Goal: Communication & Community: Answer question/provide support

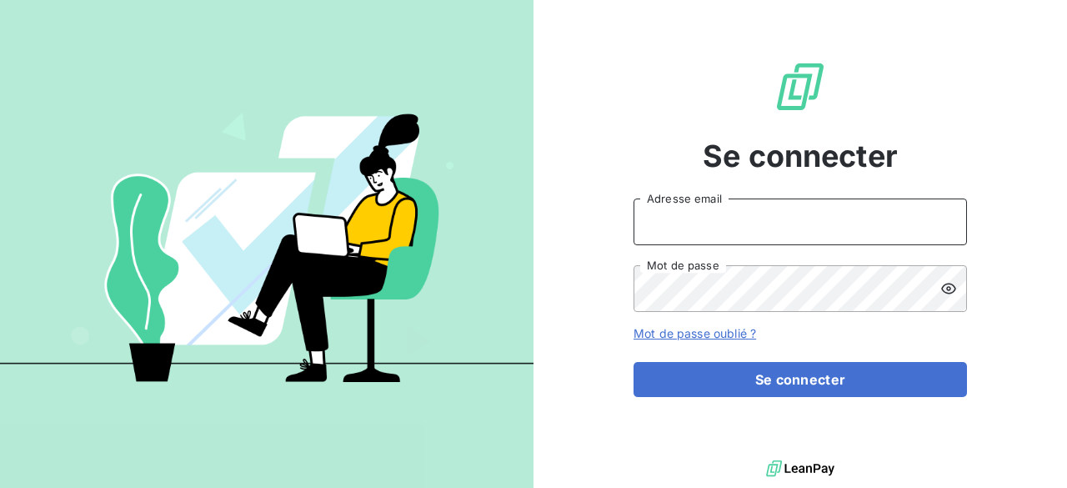
click at [708, 223] on input "Adresse email" at bounding box center [799, 221] width 333 height 47
type input "elodie.blanchon@maisonbonifassi.com"
click at [633, 362] on button "Se connecter" at bounding box center [799, 379] width 333 height 35
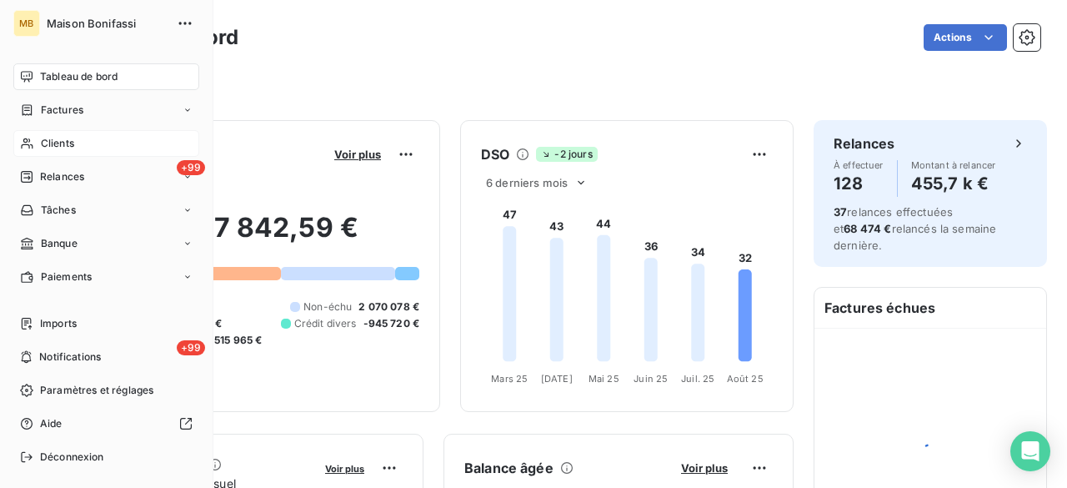
click at [70, 143] on span "Clients" at bounding box center [57, 143] width 33 height 15
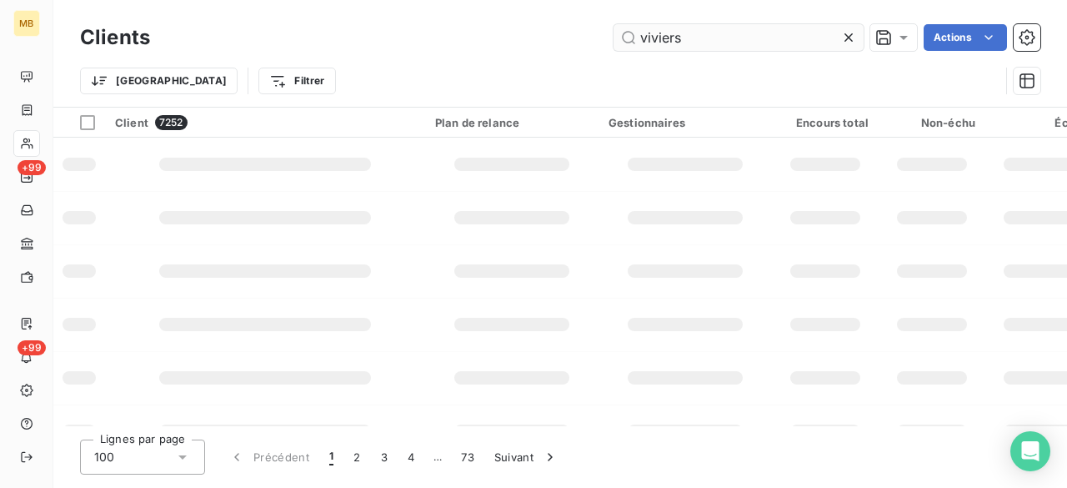
type input "viviers"
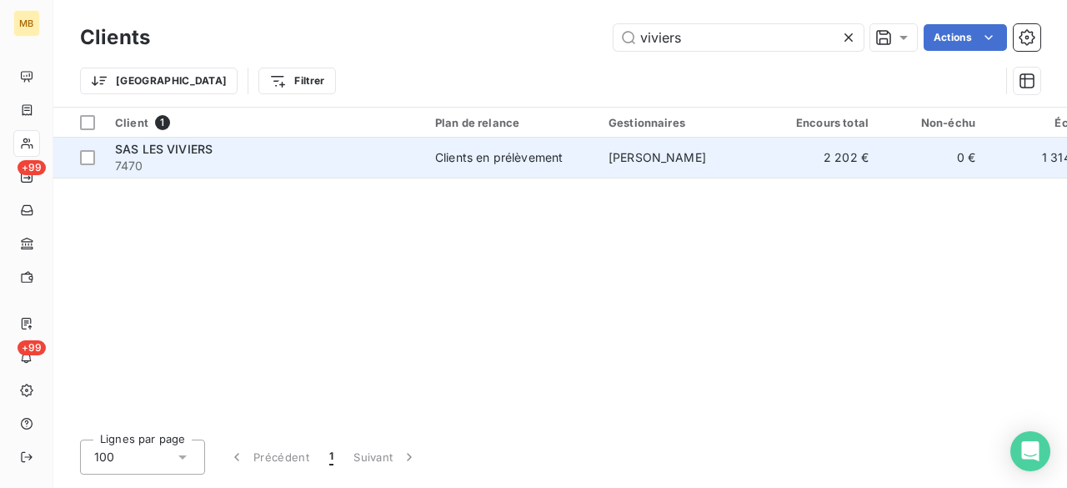
click at [671, 151] on span "[PERSON_NAME]" at bounding box center [657, 157] width 98 height 14
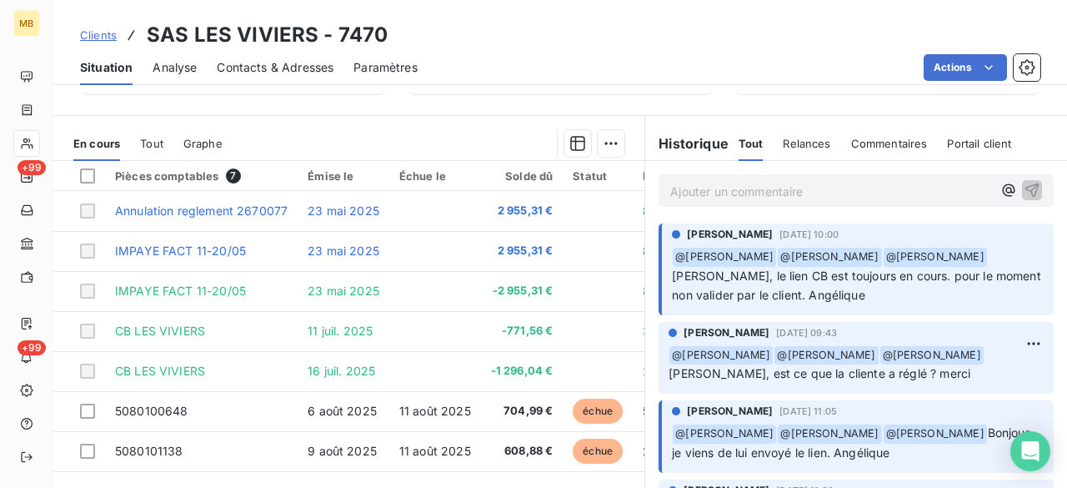
click at [868, 187] on p "Ajouter un commentaire ﻿" at bounding box center [831, 191] width 322 height 21
click at [1000, 189] on icon "button" at bounding box center [1008, 190] width 17 height 17
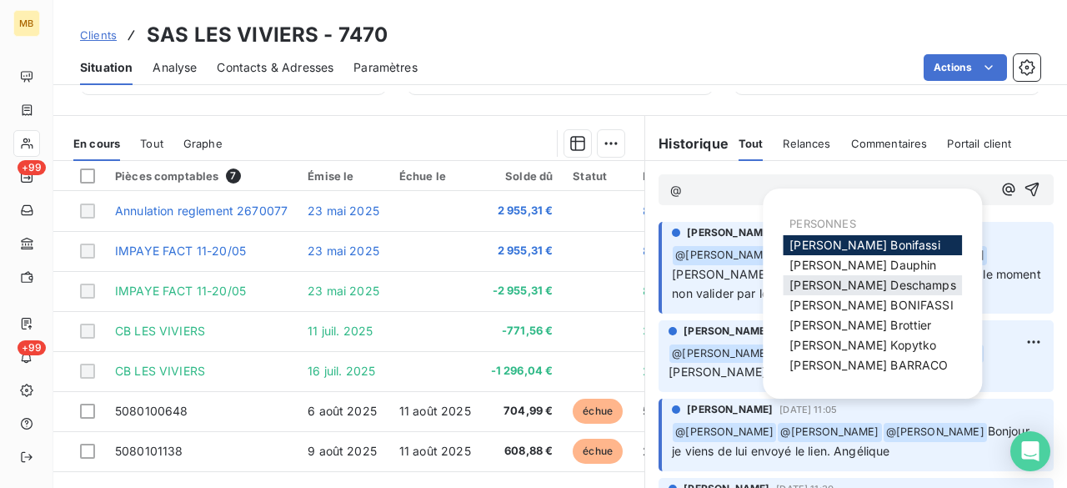
click at [849, 282] on span "[PERSON_NAME]" at bounding box center [872, 285] width 166 height 14
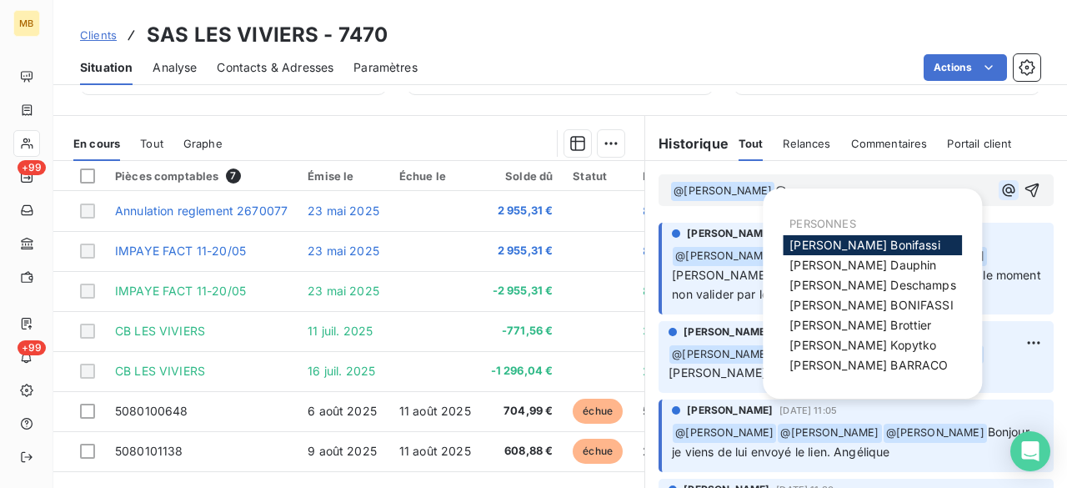
click at [1000, 188] on icon "button" at bounding box center [1008, 190] width 17 height 17
click at [865, 343] on span "[PERSON_NAME]" at bounding box center [862, 345] width 147 height 14
click at [1000, 194] on icon "button" at bounding box center [1008, 190] width 17 height 17
click at [855, 355] on div "[PERSON_NAME]" at bounding box center [872, 365] width 179 height 20
click at [850, 361] on span "[PERSON_NAME]" at bounding box center [868, 365] width 158 height 14
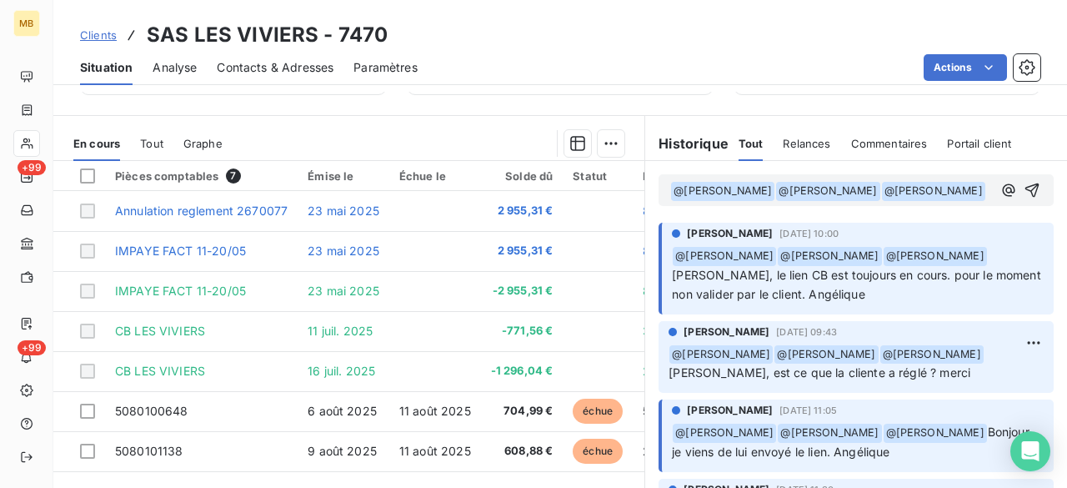
click at [873, 201] on p "﻿ @ [PERSON_NAME] ﻿ ﻿ @ [PERSON_NAME] ﻿ ﻿ @ [PERSON_NAME] ﻿ ﻿" at bounding box center [831, 191] width 322 height 20
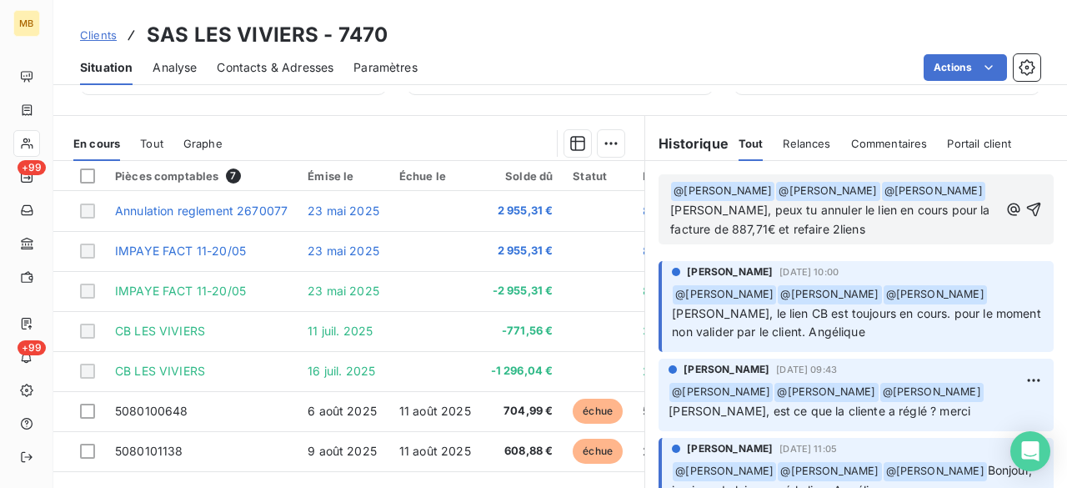
click at [926, 229] on span "[PERSON_NAME], peux tu annuler le lien en cours pour la facture de 887,71€ et r…" at bounding box center [831, 219] width 323 height 33
click at [968, 226] on p "﻿ @ [PERSON_NAME] ﻿ ﻿ @ [PERSON_NAME] ﻿ ﻿ @ [PERSON_NAME] ﻿ [PERSON_NAME], peux…" at bounding box center [834, 210] width 328 height 58
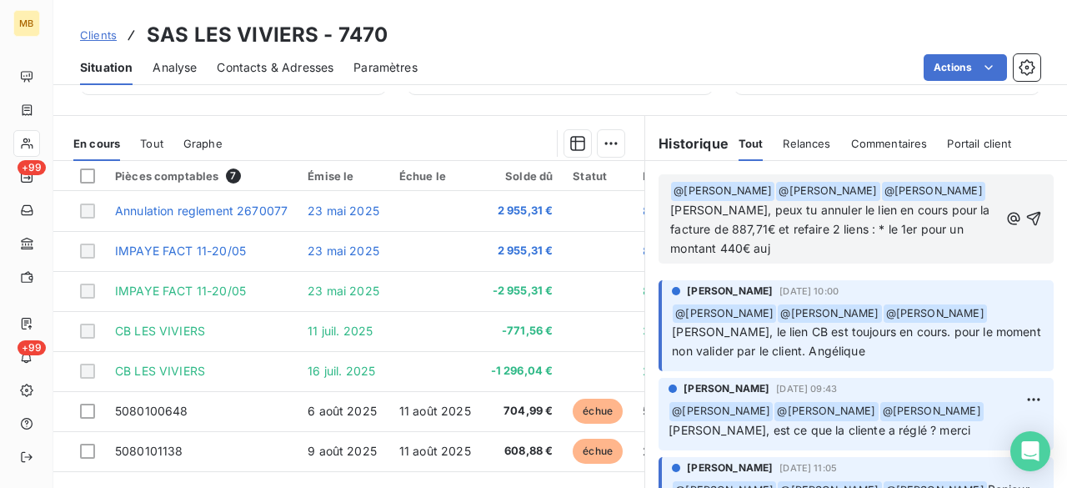
click at [695, 244] on span "[PERSON_NAME], peux tu annuler le lien en cours pour la facture de 887,71€ et r…" at bounding box center [831, 229] width 323 height 53
click at [920, 253] on p "﻿ @ [PERSON_NAME] ﻿ ﻿ @ [PERSON_NAME] ﻿ ﻿ @ [PERSON_NAME] ﻿ [PERSON_NAME], peux…" at bounding box center [834, 220] width 328 height 78
click at [955, 245] on p "﻿ @ [PERSON_NAME] ﻿ ﻿ @ [PERSON_NAME] ﻿ ﻿ @ [PERSON_NAME] ﻿ [PERSON_NAME], peux…" at bounding box center [834, 220] width 328 height 78
click at [953, 256] on p "﻿ @ [PERSON_NAME] ﻿ ﻿ @ [PERSON_NAME] ﻿ ﻿ @ [PERSON_NAME] ﻿ [PERSON_NAME], peux…" at bounding box center [834, 220] width 328 height 78
click at [955, 258] on p "﻿ @ [PERSON_NAME] ﻿ ﻿ @ [PERSON_NAME] ﻿ ﻿ @ [PERSON_NAME] ﻿ [PERSON_NAME], peux…" at bounding box center [834, 220] width 328 height 78
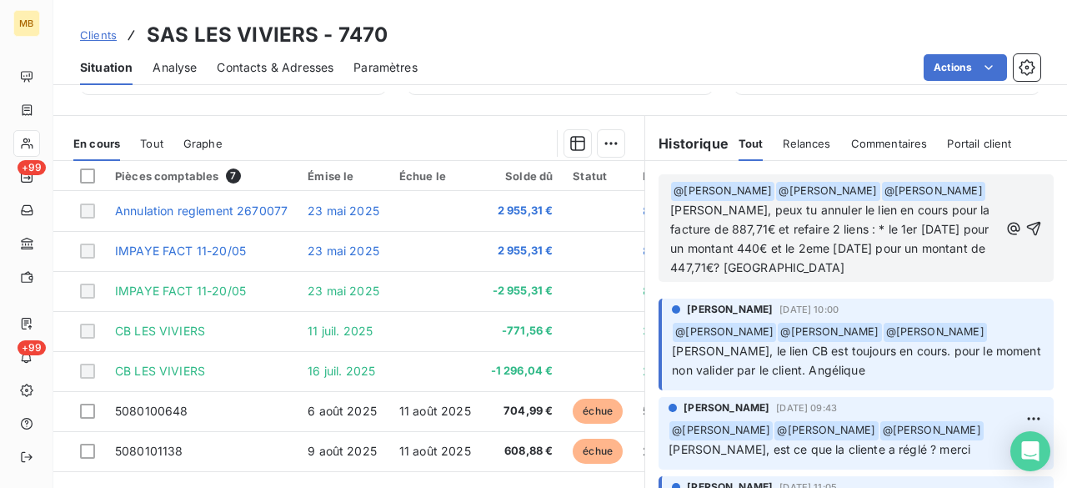
click at [973, 227] on span "[PERSON_NAME], peux tu annuler le lien en cours pour la facture de 887,71€ et r…" at bounding box center [831, 239] width 323 height 72
click at [1027, 224] on icon "button" at bounding box center [1034, 228] width 14 height 14
